Goal: Use online tool/utility: Use online tool/utility

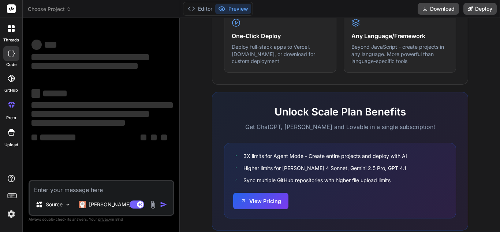
scroll to position [484, 0]
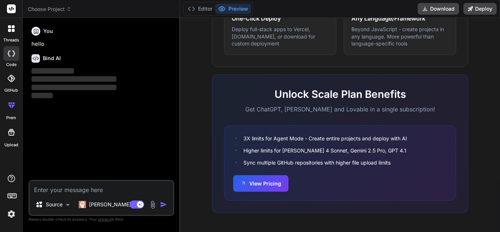
click at [12, 11] on rect at bounding box center [11, 8] width 9 height 9
click at [15, 213] on img at bounding box center [11, 214] width 12 height 12
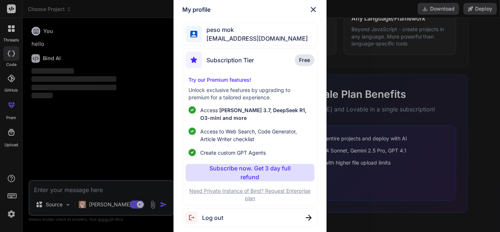
click at [11, 215] on div "My profile peso mok pesomok438@futebr.com Subscription Tier Free Try our Premiu…" at bounding box center [250, 116] width 500 height 232
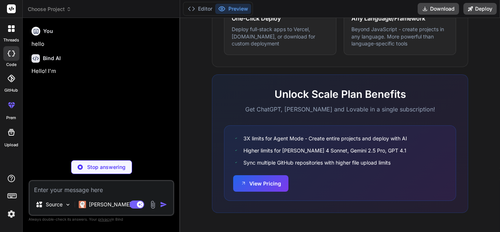
click at [11, 215] on img at bounding box center [11, 214] width 12 height 12
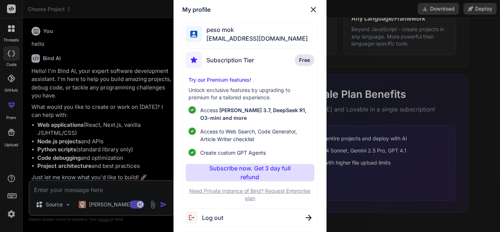
type textarea "x"
click at [315, 8] on img at bounding box center [313, 9] width 9 height 9
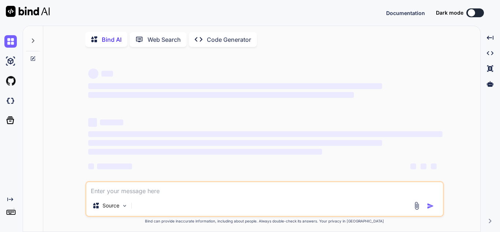
type textarea "x"
type textarea "import logging import os from pyspark.sql import DataFrame import pandas as pd …"
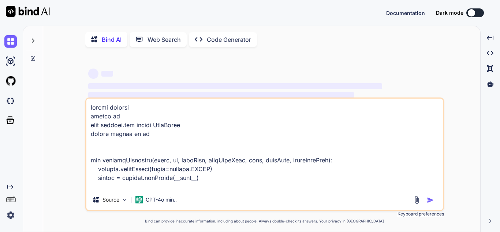
scroll to position [343, 0]
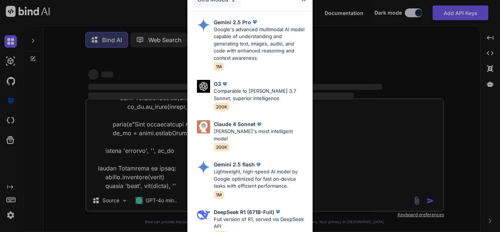
type textarea "x"
type textarea "import logging import os from pyspark.sql import DataFrame import pandas as pd …"
type textarea "x"
type textarea "import logging import os from pyspark.sql import DataFrame import pandas as pd …"
type textarea "x"
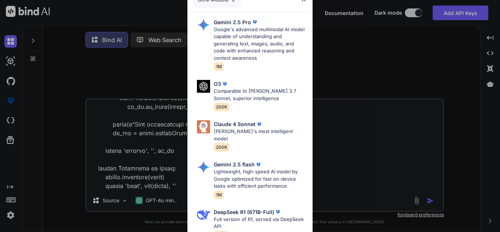
type textarea "import logging import os from pyspark.sql import DataFrame import pandas as pd …"
click at [109, 186] on div "Ultra Models Gemini 2.5 Pro Google's advanced multimodal AI model capable of un…" at bounding box center [250, 116] width 500 height 232
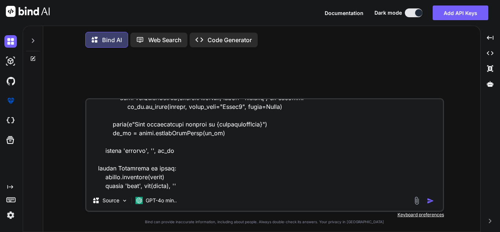
click at [128, 188] on textarea at bounding box center [264, 144] width 357 height 91
type textarea "x"
type textarea "import logging import os from pyspark.sql import DataFrame import pandas as pd …"
type textarea "x"
type textarea "import logging import os from pyspark.sql import DataFrame import pandas as pd …"
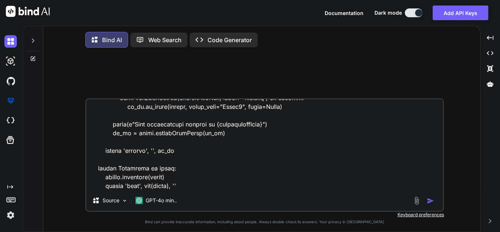
type textarea "x"
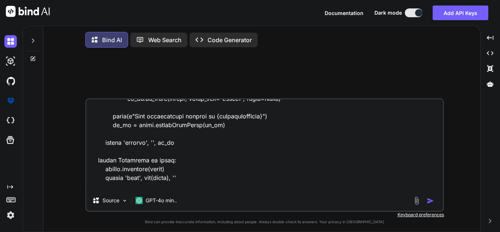
scroll to position [361, 0]
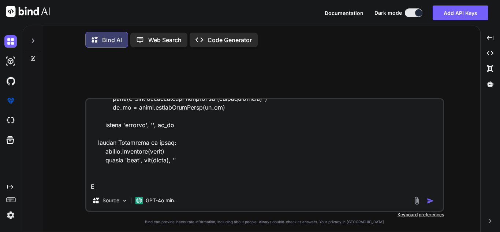
type textarea "import logging import os from pyspark.sql import DataFrame import pandas as pd …"
type textarea "x"
type textarea "import logging import os from pyspark.sql import DataFrame import pandas as pd …"
type textarea "x"
type textarea "import logging import os from pyspark.sql import DataFrame import pandas as pd …"
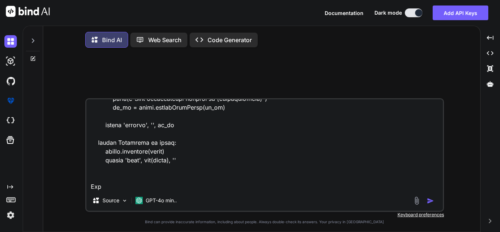
type textarea "x"
type textarea "import logging import os from pyspark.sql import DataFrame import pandas as pd …"
type textarea "x"
type textarea "import logging import os from pyspark.sql import DataFrame import pandas as pd …"
type textarea "x"
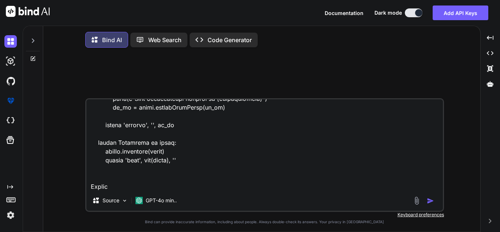
type textarea "import logging import os from pyspark.sql import DataFrame import pandas as pd …"
type textarea "x"
type textarea "import logging import os from pyspark.sql import DataFrame import pandas as pd …"
type textarea "x"
type textarea "import logging import os from pyspark.sql import DataFrame import pandas as pd …"
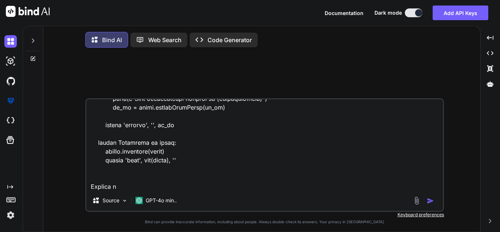
type textarea "x"
type textarea "import logging import os from pyspark.sql import DataFrame import pandas as pd …"
type textarea "x"
type textarea "import logging import os from pyspark.sql import DataFrame import pandas as pd …"
type textarea "x"
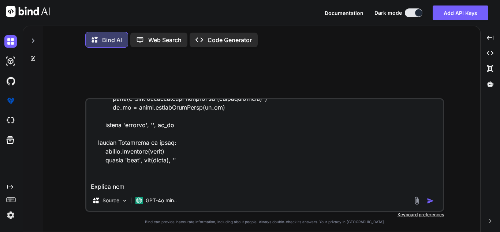
type textarea "import logging import os from pyspark.sql import DataFrame import pandas as pd …"
type textarea "x"
type textarea "import logging import os from pyspark.sql import DataFrame import pandas as pd …"
type textarea "x"
type textarea "import logging import os from pyspark.sql import DataFrame import pandas as pd …"
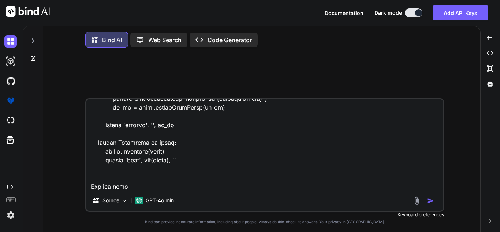
type textarea "x"
type textarea "import logging import os from pyspark.sql import DataFrame import pandas as pd …"
type textarea "x"
type textarea "import logging import os from pyspark.sql import DataFrame import pandas as pd …"
type textarea "x"
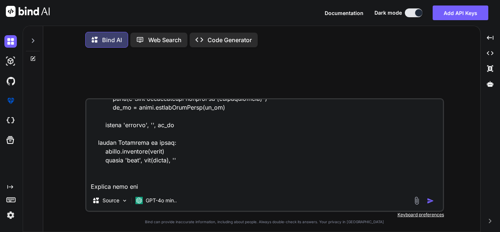
type textarea "import logging import os from pyspark.sql import DataFrame import pandas as pd …"
type textarea "x"
type textarea "import logging import os from pyspark.sql import DataFrame import pandas as pd …"
type textarea "x"
type textarea "import logging import os from pyspark.sql import DataFrame import pandas as pd …"
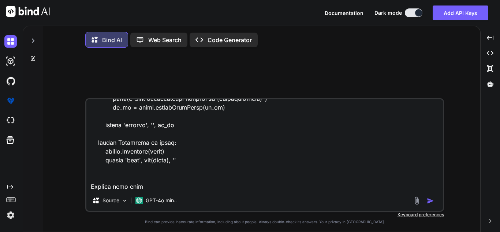
type textarea "x"
type textarea "import logging import os from pyspark.sql import DataFrame import pandas as pd …"
type textarea "x"
type textarea "import logging import os from pyspark.sql import DataFrame import pandas as pd …"
type textarea "x"
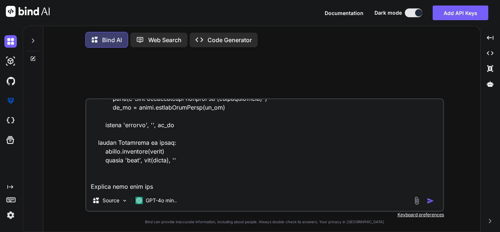
type textarea "import logging import os from pyspark.sql import DataFrame import pandas as pd …"
type textarea "x"
type textarea "import logging import os from pyspark.sql import DataFrame import pandas as pd …"
type textarea "x"
type textarea "import logging import os from pyspark.sql import DataFrame import pandas as pd …"
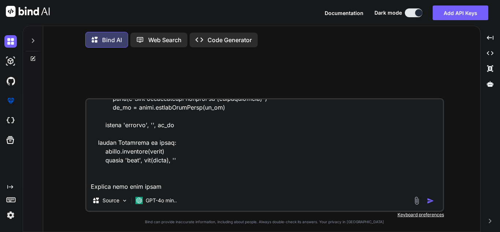
type textarea "x"
type textarea "import logging import os from pyspark.sql import DataFrame import pandas as pd …"
type textarea "x"
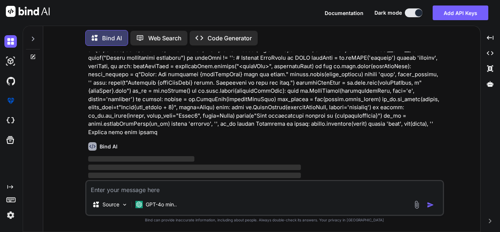
scroll to position [32, 0]
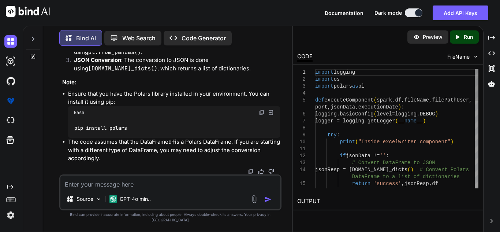
type textarea "x"
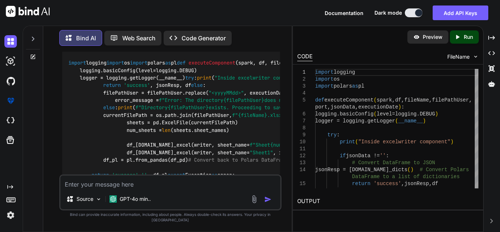
scroll to position [199, 0]
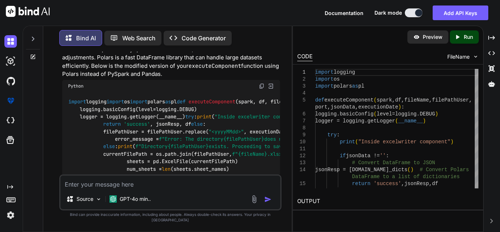
click at [261, 87] on img at bounding box center [262, 86] width 6 height 6
click at [215, 189] on textarea at bounding box center [170, 181] width 220 height 13
type textarea "C"
type textarea "x"
type textarea "Ca"
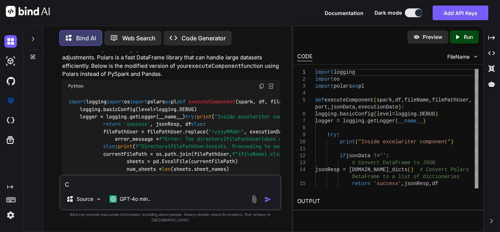
type textarea "x"
type textarea "Can"
type textarea "x"
type textarea "Can'"
type textarea "x"
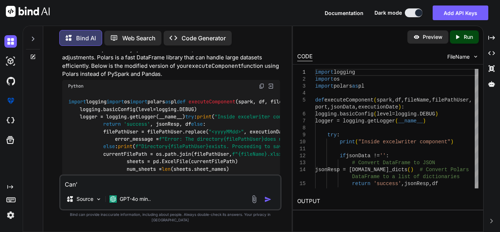
type textarea "Can't"
type textarea "x"
type textarea "Can't"
type textarea "x"
type textarea "Can't w"
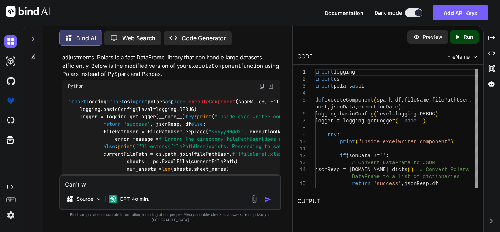
type textarea "x"
type textarea "Can't we"
type textarea "x"
type textarea "Can't we"
type textarea "x"
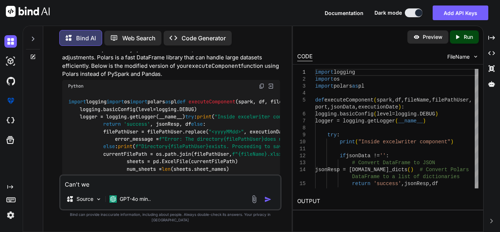
type textarea "Can't we d"
type textarea "x"
type textarea "Can't we do"
type textarea "x"
type textarea "Can't we do"
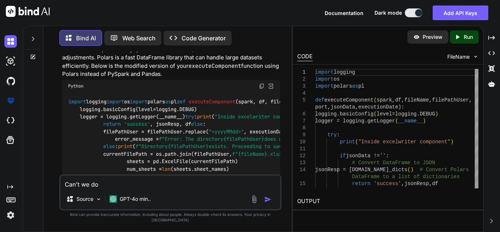
type textarea "x"
type textarea "Can't we do w"
type textarea "x"
type textarea "Can't we do wi"
type textarea "x"
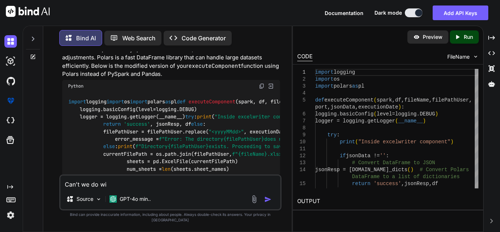
type textarea "Can't we do wit"
type textarea "x"
type textarea "Can't we do with"
type textarea "x"
type textarea "Can't we do witho"
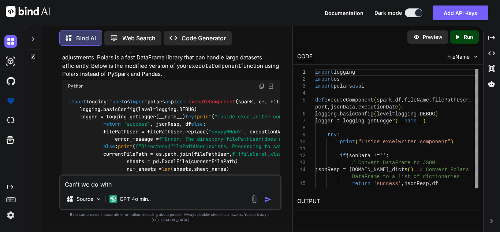
type textarea "x"
type textarea "Can't we do withou"
type textarea "x"
type textarea "Can't we do without"
type textarea "x"
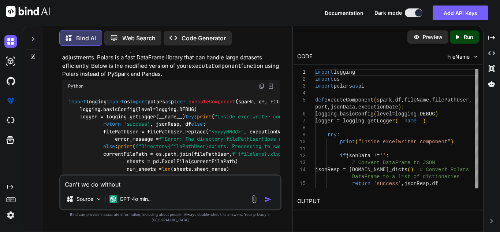
type textarea "Can't we do without"
type textarea "x"
type textarea "Can't we do without c"
type textarea "x"
type textarea "Can't we do without co"
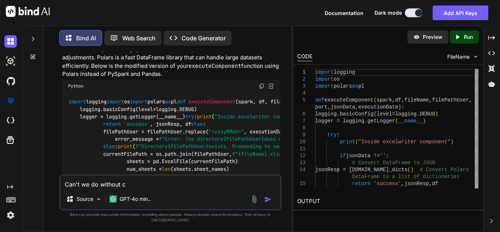
type textarea "x"
type textarea "Can't we do without con"
type textarea "x"
type textarea "Can't we do without conv"
type textarea "x"
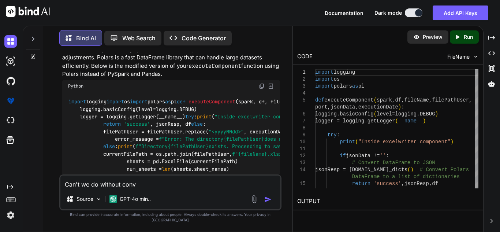
type textarea "Can't we do without conve"
type textarea "x"
type textarea "Can't we do without conver"
type textarea "x"
type textarea "Can't we do without convert"
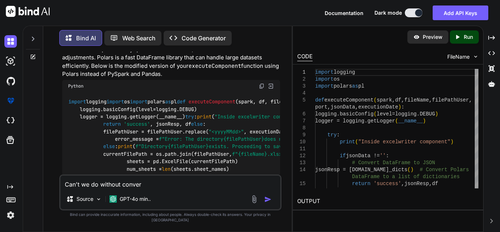
type textarea "x"
type textarea "Can't we do without converti"
type textarea "x"
type textarea "Can't we do without convertin"
type textarea "x"
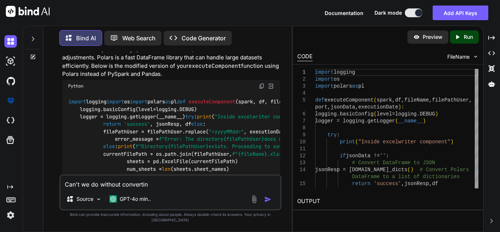
type textarea "Can't we do without converting"
type textarea "x"
type textarea "Can't we do without converting"
type textarea "x"
type textarea "Can't we do without converting t"
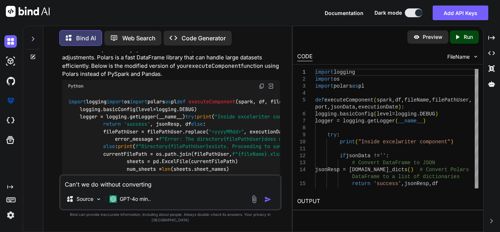
type textarea "x"
type textarea "Can't we do without converting to"
type textarea "x"
type textarea "Can't we do without converting to"
type textarea "x"
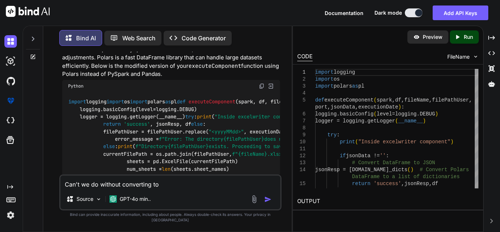
type textarea "Can't we do without converting to p"
type textarea "x"
type textarea "Can't we do without converting to pa"
type textarea "x"
type textarea "Can't we do without converting to pan"
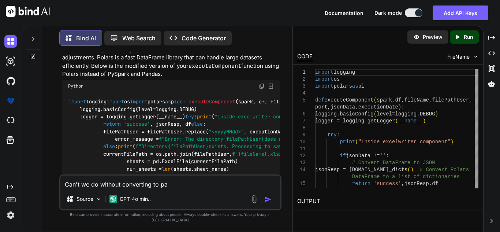
type textarea "x"
type textarea "Can't we do without converting to pand"
type textarea "x"
type textarea "Can't we do without converting to panda"
type textarea "x"
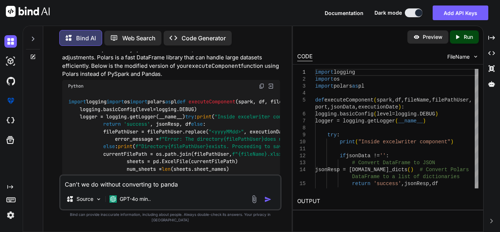
type textarea "Can't we do without converting to pandas"
type textarea "x"
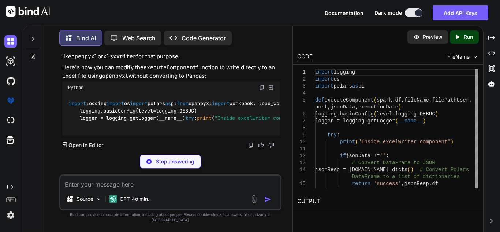
scroll to position [837, 0]
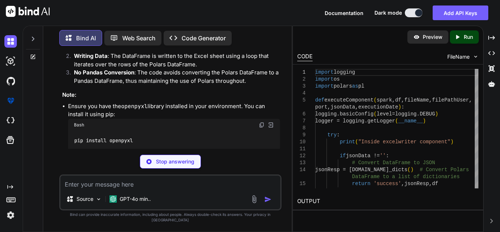
type textarea "x"
type textarea "{currentFilePath}") return 'success', '', df except Exception as error: logger.…"
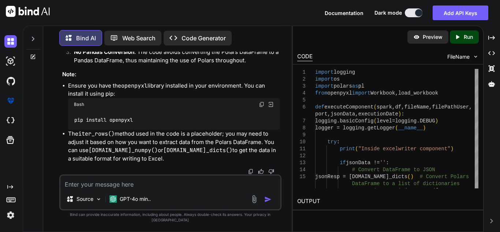
scroll to position [1092, 0]
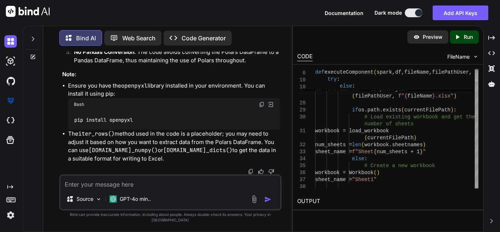
paste textarea "import logging import os import polars as pl import pandas as pd def executeCom…"
type textarea "import logging import os import polars as pl import pandas as pd def executeCom…"
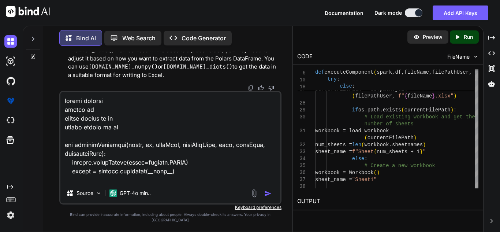
scroll to position [422, 0]
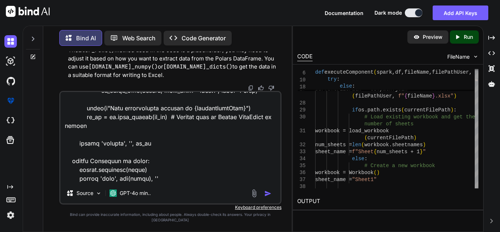
type textarea "x"
type textarea "import logging import os import polars as pl import pandas as pd def executeCom…"
type textarea "x"
type textarea "import logging import os import polars as pl import pandas as pd def executeCom…"
type textarea "x"
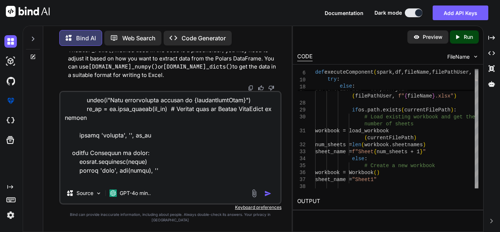
scroll to position [440, 0]
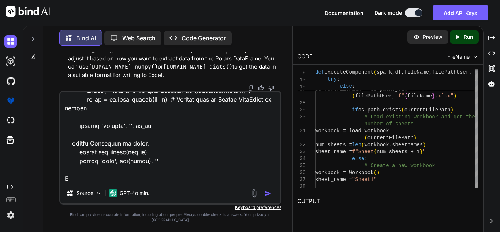
type textarea "import logging import os import polars as pl import pandas as pd def executeCom…"
type textarea "x"
type textarea "import logging import os import polars as pl import pandas as pd def executeCom…"
type textarea "x"
type textarea "import logging import os import polars as pl import pandas as pd def executeCom…"
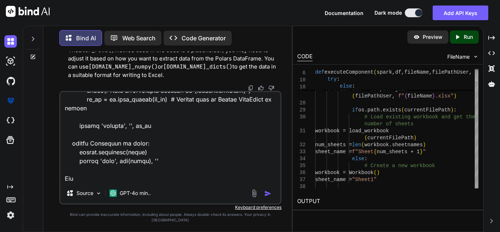
type textarea "x"
type textarea "import logging import os import polars as pl import pandas as pd def executeCom…"
type textarea "x"
type textarea "import logging import os import polars as pl import pandas as pd def executeCom…"
type textarea "x"
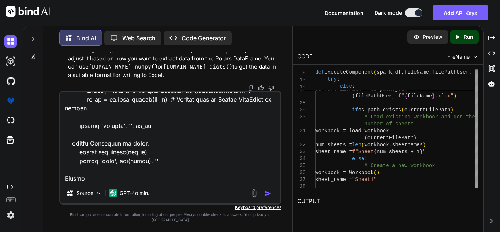
type textarea "import logging import os import polars as pl import pandas as pd def executeCom…"
type textarea "x"
type textarea "import logging import os import polars as pl import pandas as pd def executeCom…"
type textarea "x"
type textarea "import logging import os import polars as pl import pandas as pd def executeCom…"
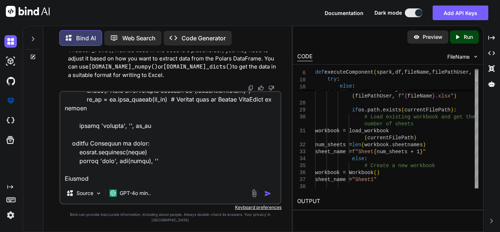
type textarea "x"
type textarea "import logging import os import polars as pl import pandas as pd def executeCom…"
type textarea "x"
type textarea "import logging import os import polars as pl import pandas as pd def executeCom…"
type textarea "x"
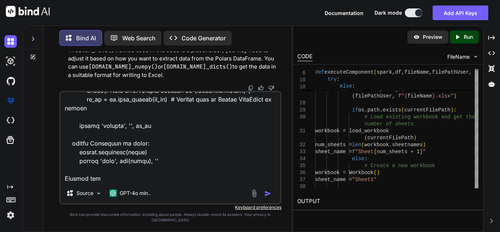
type textarea "import logging import os import polars as pl import pandas as pd def executeCom…"
type textarea "x"
type textarea "import logging import os import polars as pl import pandas as pd def executeCom…"
type textarea "x"
type textarea "import logging import os import polars as pl import pandas as pd def executeCom…"
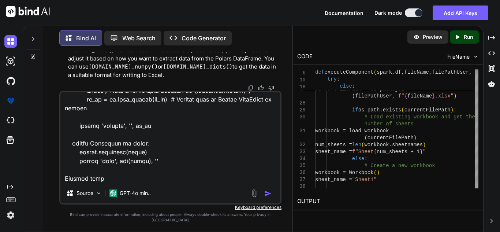
type textarea "x"
type textarea "import logging import os import polars as pl import pandas as pd def executeCom…"
type textarea "x"
type textarea "import logging import os import polars as pl import pandas as pd def executeCom…"
type textarea "x"
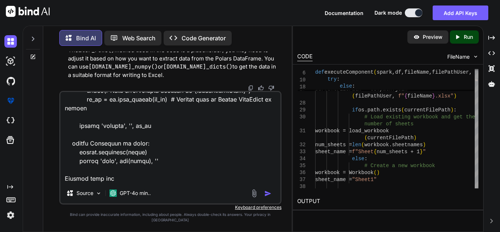
type textarea "import logging import os import polars as pl import pandas as pd def executeCom…"
type textarea "x"
type textarea "import logging import os import polars as pl import pandas as pd def executeCom…"
type textarea "x"
type textarea "import logging import os import polars as pl import pandas as pd def executeCom…"
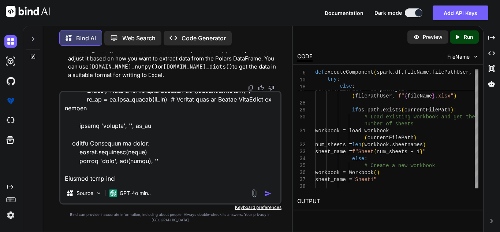
type textarea "x"
type textarea "import logging import os import polars as pl import pandas as pd def executeCom…"
type textarea "x"
type textarea "import logging import os import polars as pl import pandas as pd def executeCom…"
type textarea "x"
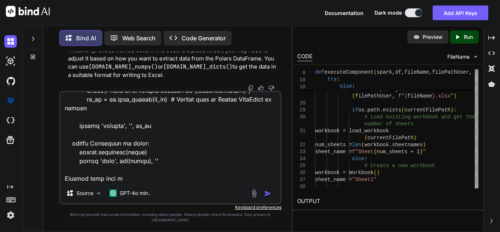
type textarea "import logging import os import polars as pl import pandas as pd def executeCom…"
type textarea "x"
type textarea "import logging import os import polars as pl import pandas as pd def executeCom…"
type textarea "x"
type textarea "import logging import os import polars as pl import pandas as pd def executeCom…"
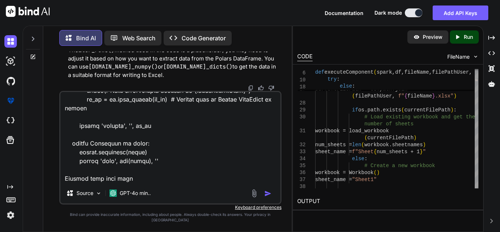
type textarea "x"
type textarea "import logging import os import polars as pl import pandas as pd def executeCom…"
type textarea "x"
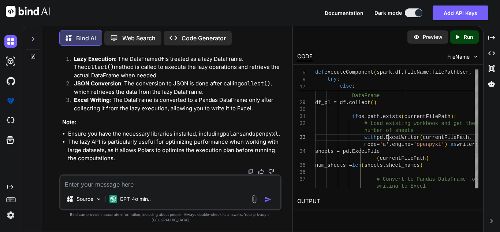
scroll to position [0, 0]
click at [388, 136] on div "# Convert to Pandas DataFrame for writing to Excel num_sheets = len ( sheets.sh…" at bounding box center [396, 89] width 163 height 480
